Goal: Task Accomplishment & Management: Complete application form

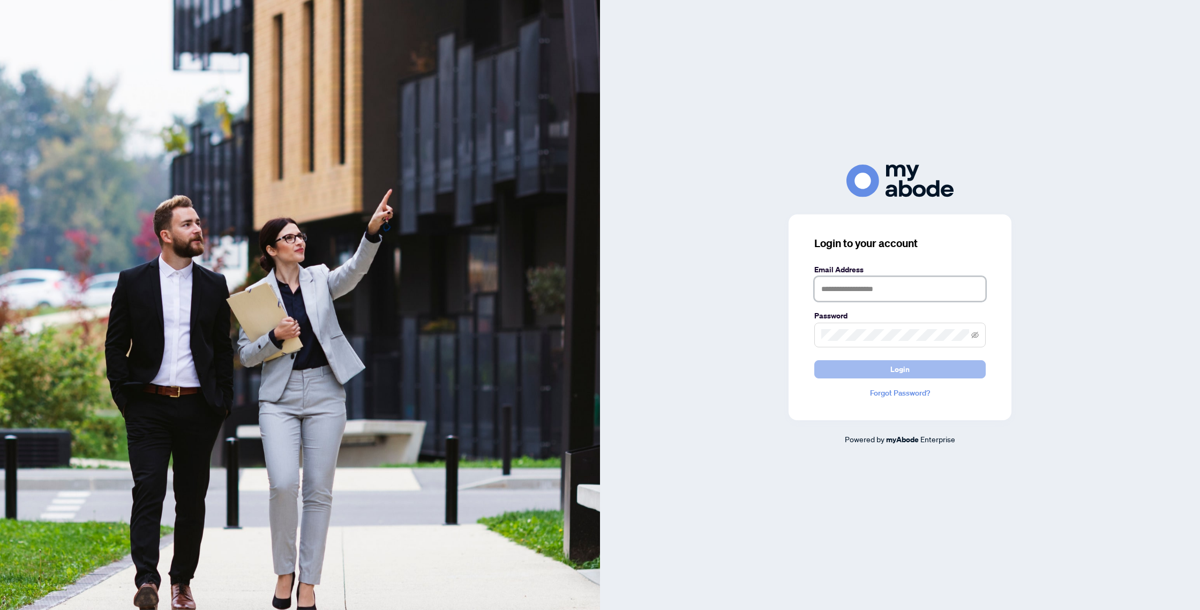
type input "**********"
click at [897, 370] on span "Login" at bounding box center [899, 368] width 19 height 17
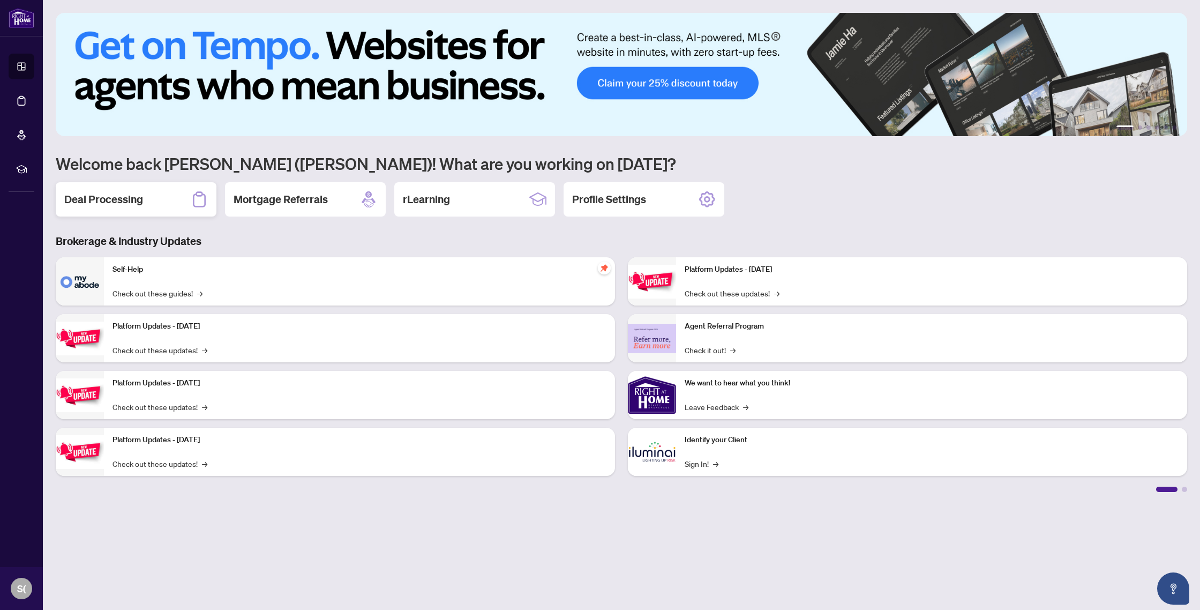
click at [104, 201] on h2 "Deal Processing" at bounding box center [103, 199] width 79 height 15
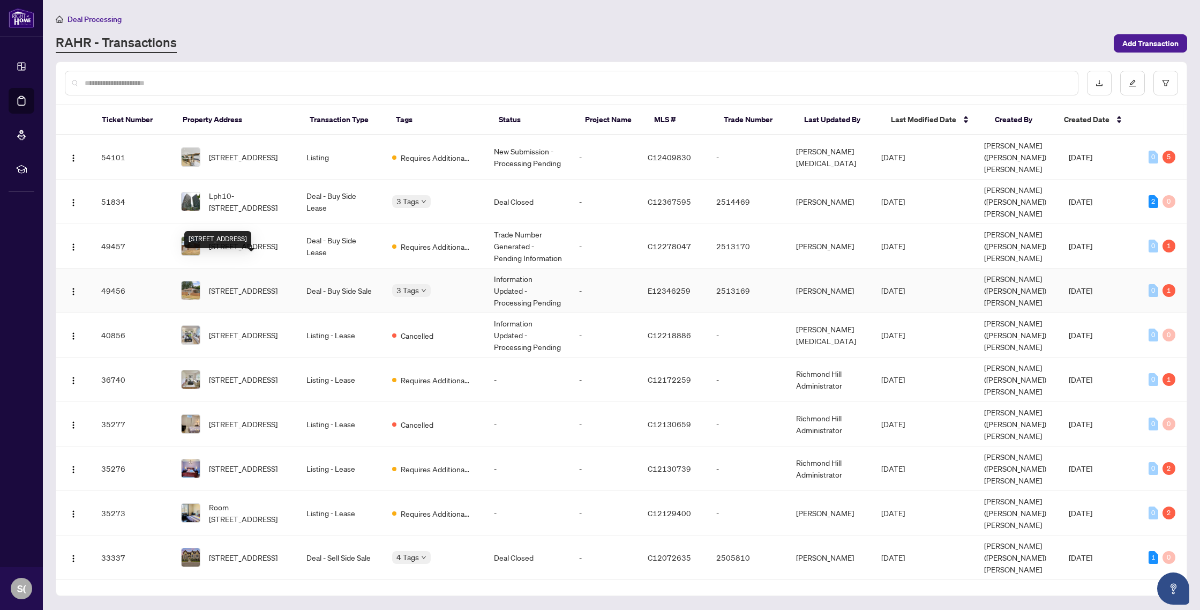
click at [244, 284] on span "2 Thorncroft Cres, Ajax, Ontario L1S 2S2, Canada" at bounding box center [243, 290] width 69 height 12
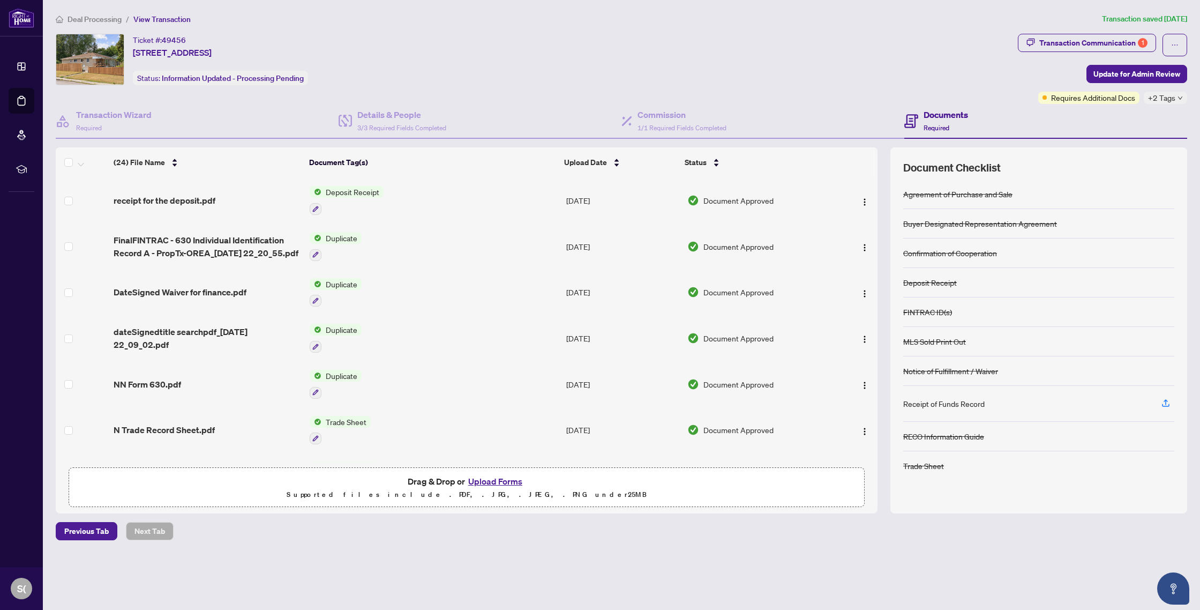
click at [491, 480] on button "Upload Forms" at bounding box center [495, 481] width 61 height 14
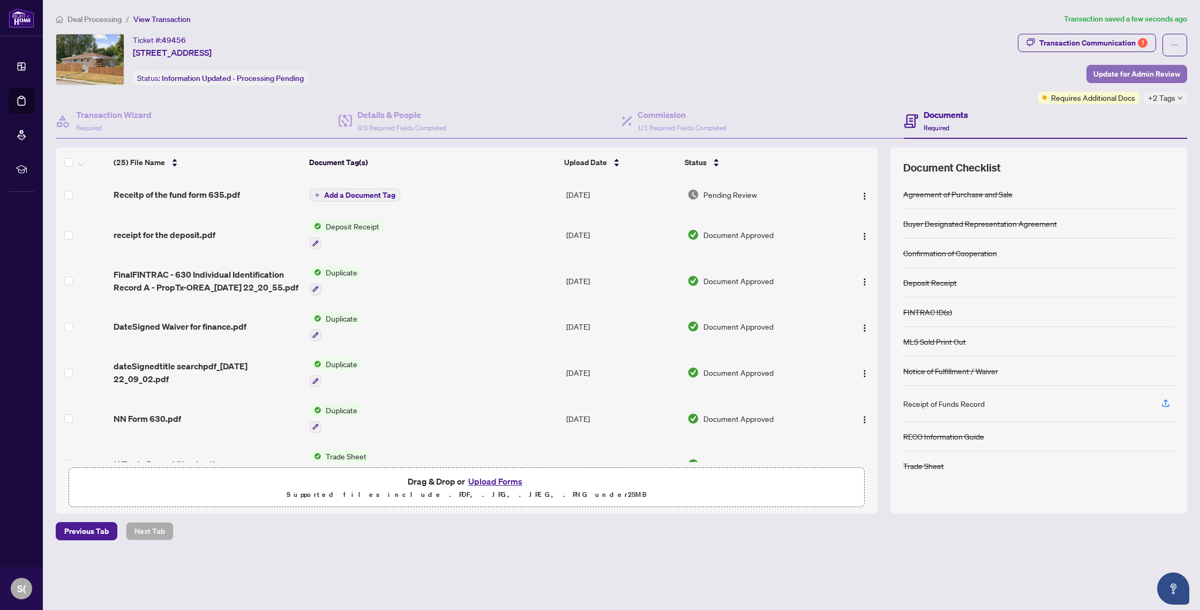
click at [1129, 71] on span "Update for Admin Review" at bounding box center [1136, 73] width 87 height 17
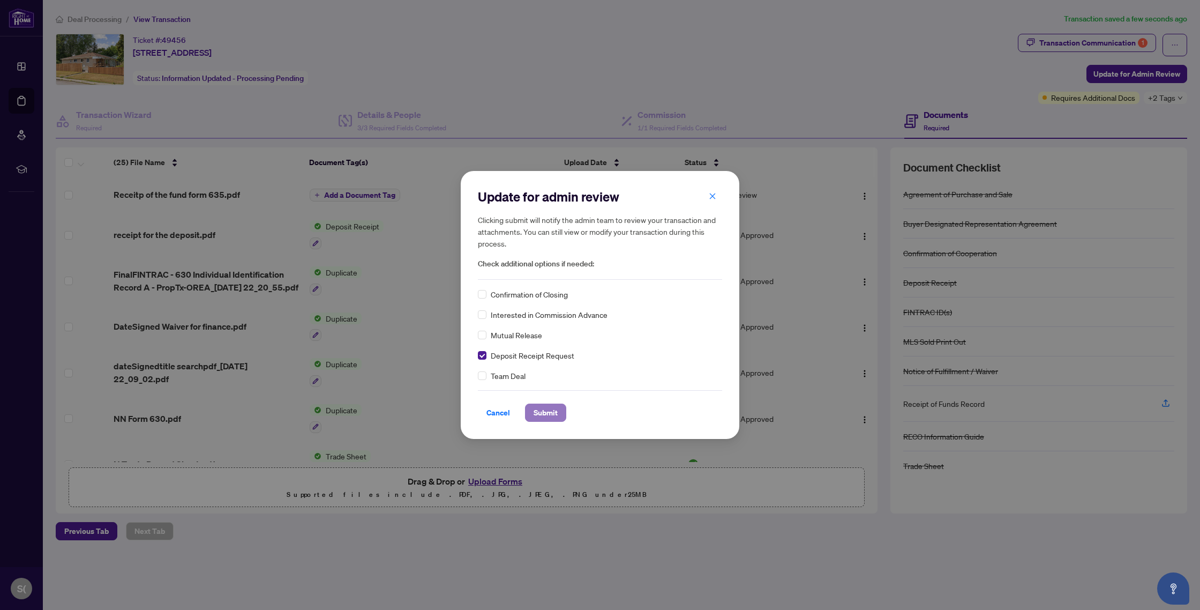
click at [547, 415] on span "Submit" at bounding box center [545, 412] width 24 height 17
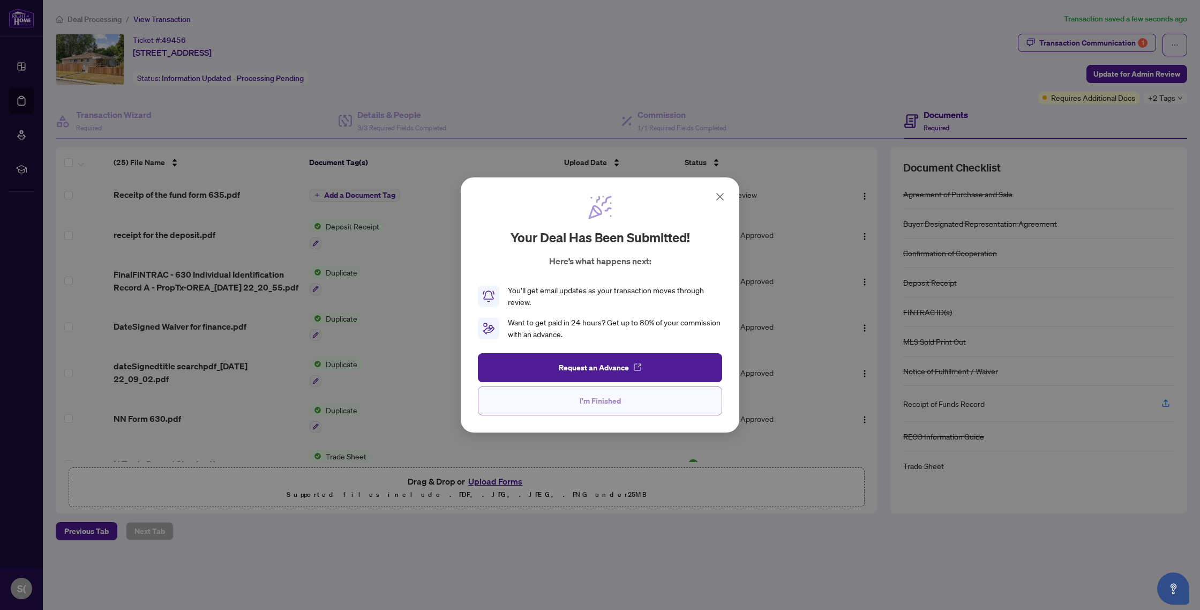
click at [599, 403] on span "I'm Finished" at bounding box center [600, 400] width 41 height 17
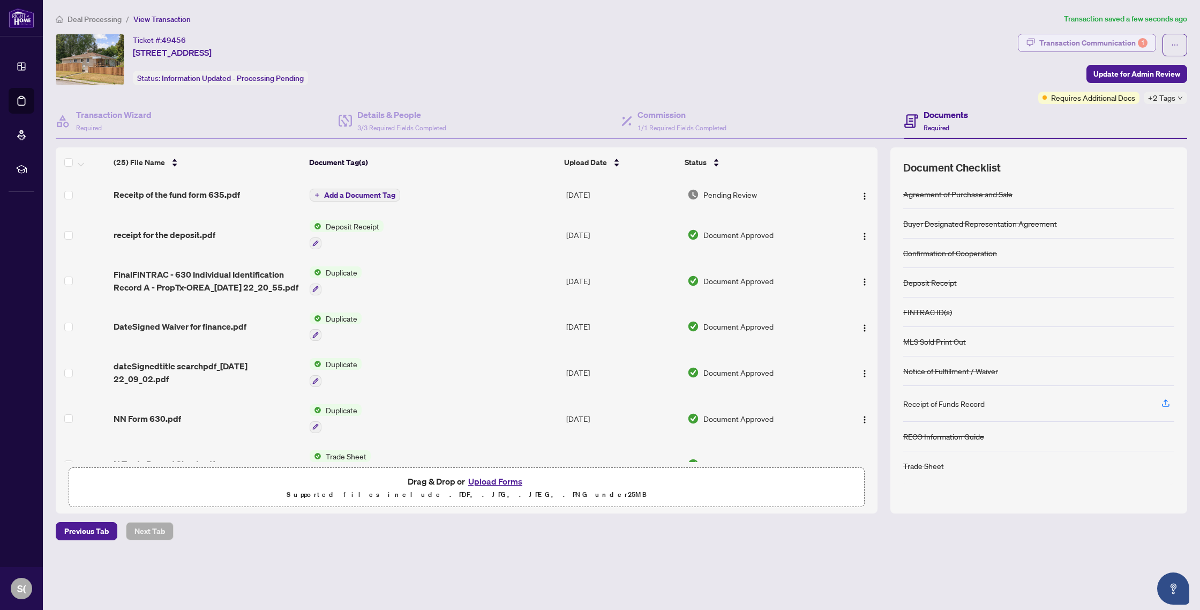
click at [1084, 40] on div "Transaction Communication 1" at bounding box center [1093, 42] width 108 height 17
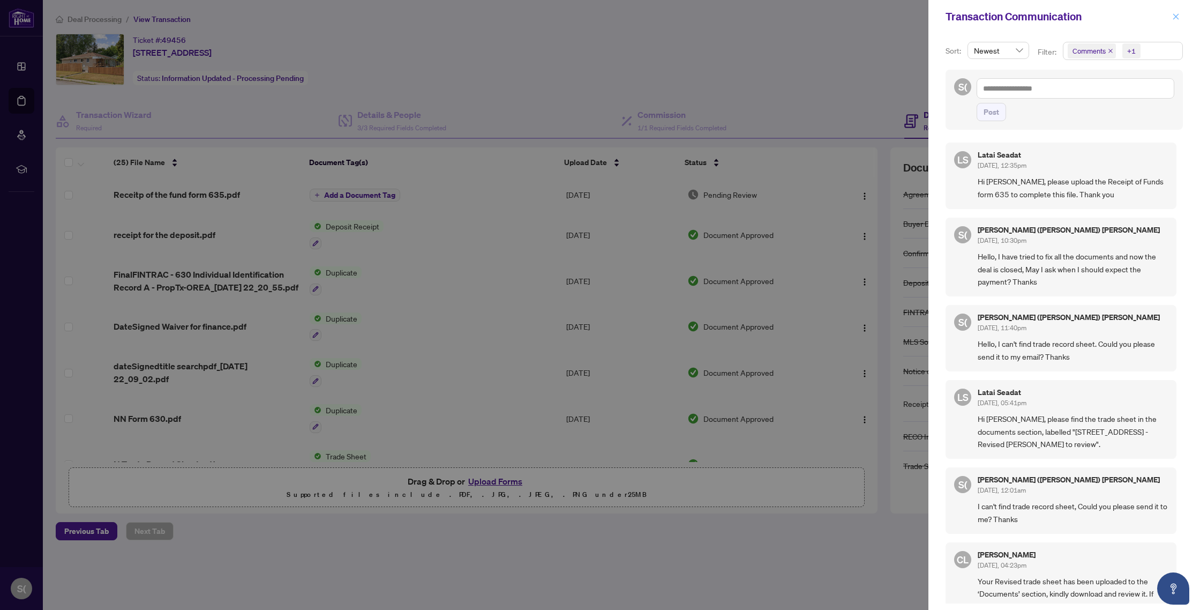
click at [1175, 17] on icon "close" at bounding box center [1176, 16] width 6 height 6
